Goal: Information Seeking & Learning: Learn about a topic

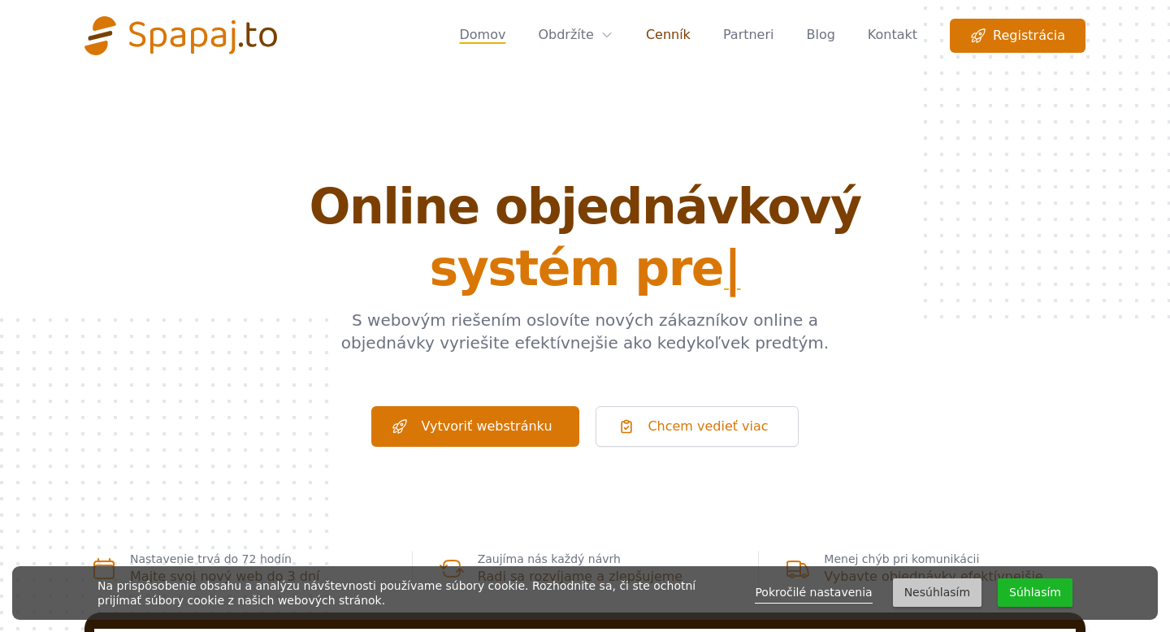
click at [687, 33] on link "Cenník" at bounding box center [668, 36] width 45 height 34
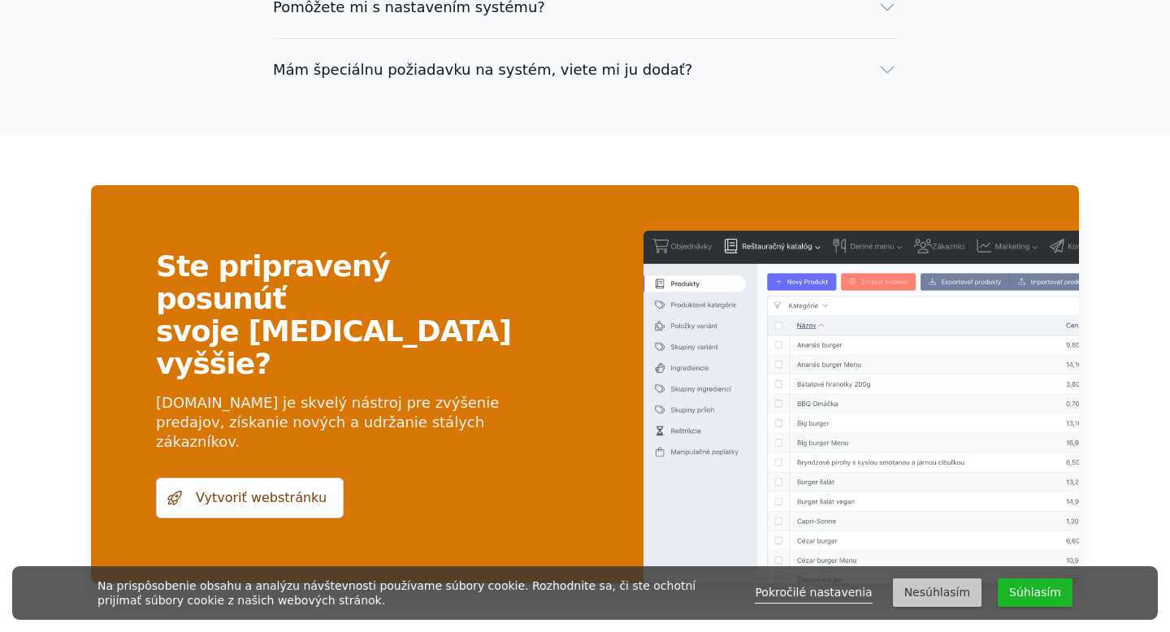
scroll to position [4462, 0]
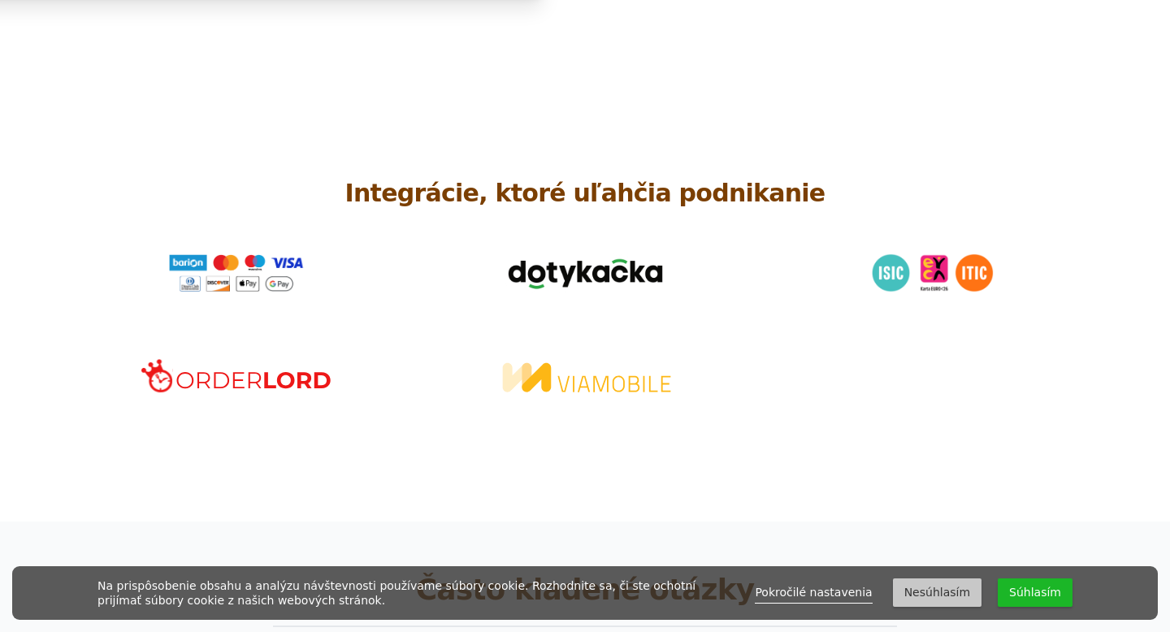
scroll to position [3383, 0]
